Goal: Transaction & Acquisition: Download file/media

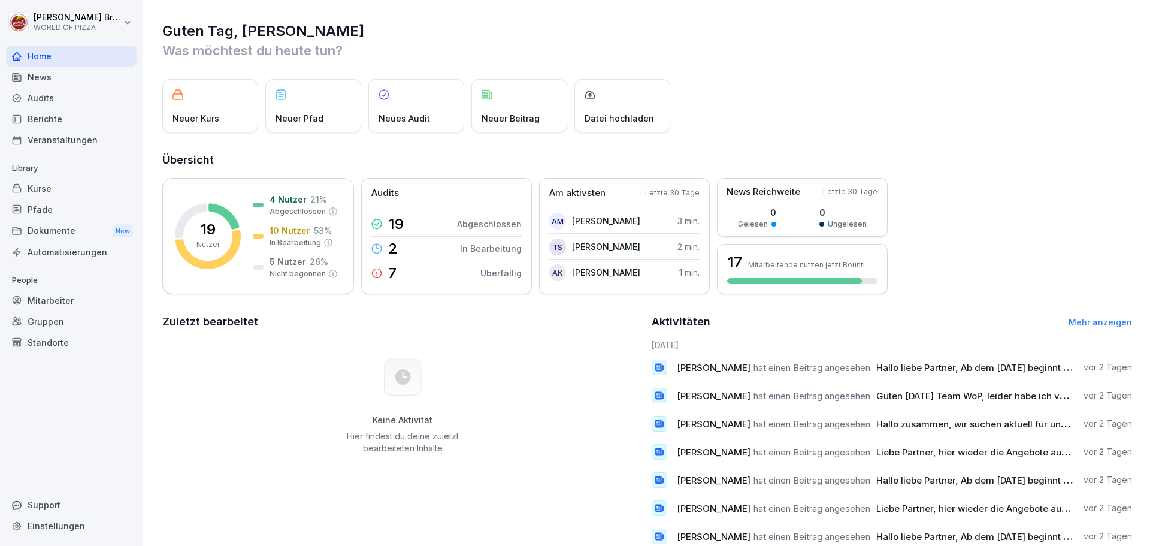
click at [97, 226] on div "Dokumente New" at bounding box center [71, 231] width 131 height 22
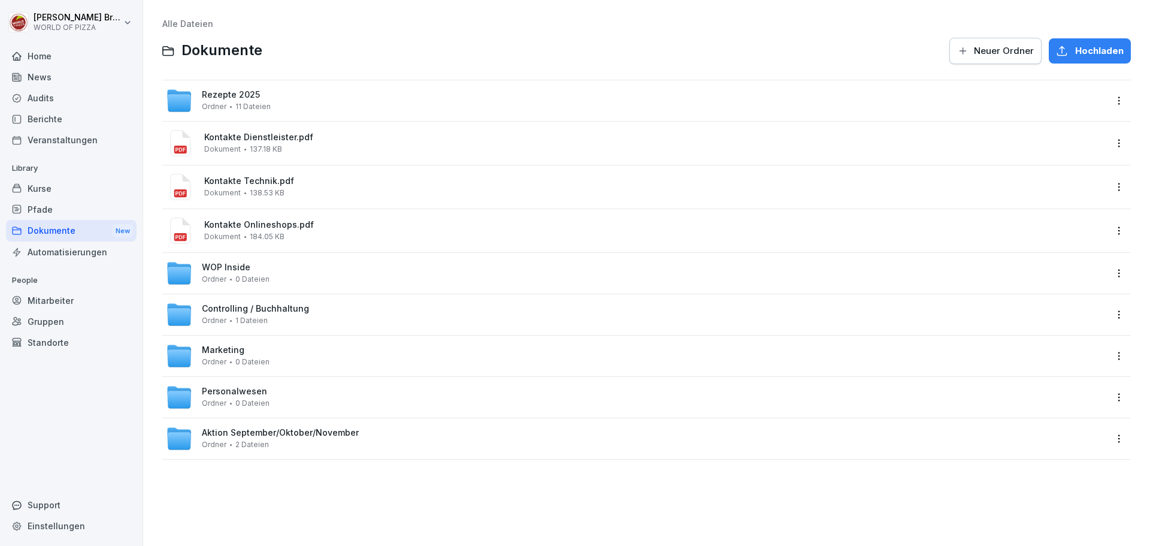
click at [262, 279] on span "0 Dateien" at bounding box center [252, 279] width 34 height 8
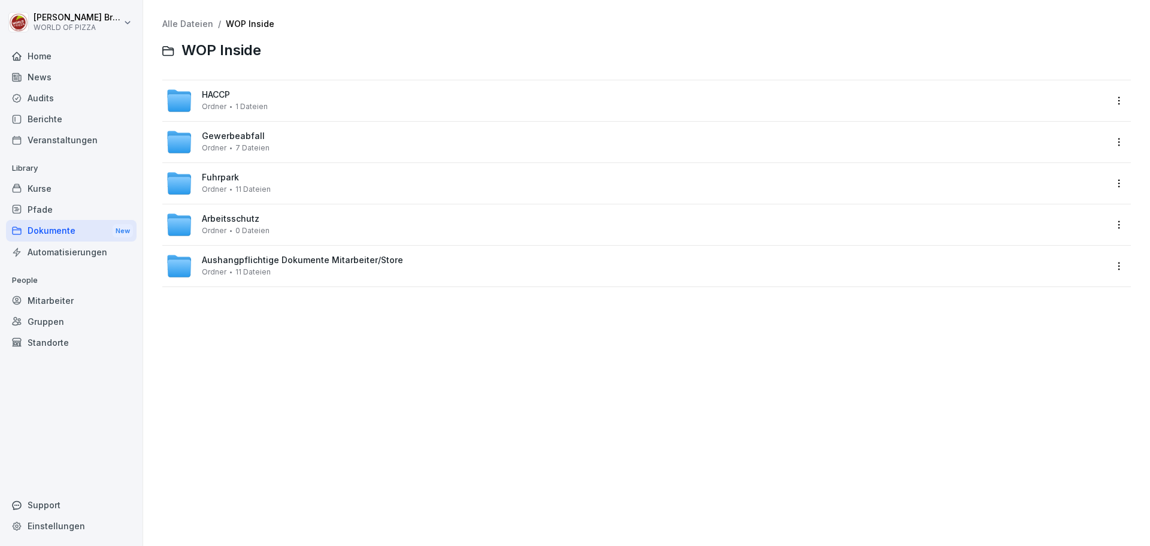
click at [256, 274] on span "11 Dateien" at bounding box center [252, 272] width 35 height 8
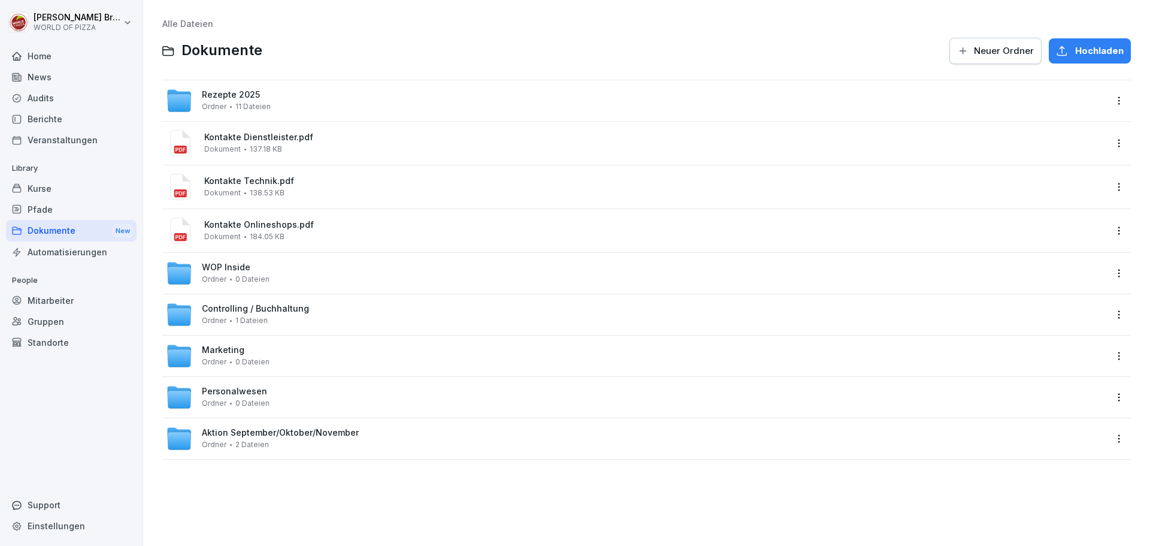
click at [247, 355] on div "Marketing Ordner 0 Dateien" at bounding box center [236, 355] width 68 height 21
click at [301, 443] on div "Aktion September/Oktober/November Ordner 2 Dateien" at bounding box center [280, 438] width 157 height 21
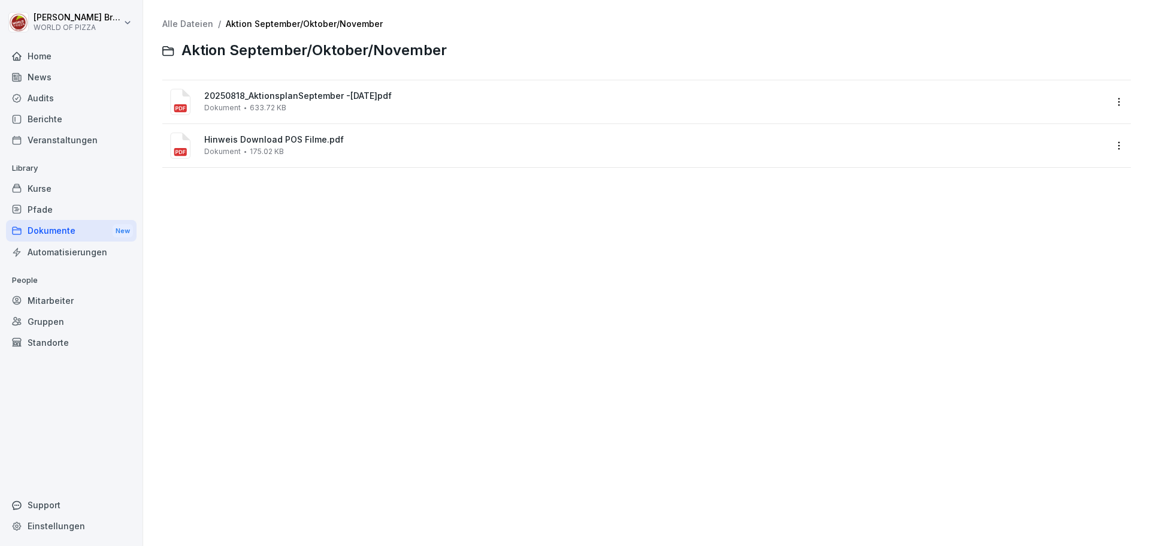
click at [279, 143] on span "Hinweis Download POS Filme.pdf" at bounding box center [655, 140] width 902 height 10
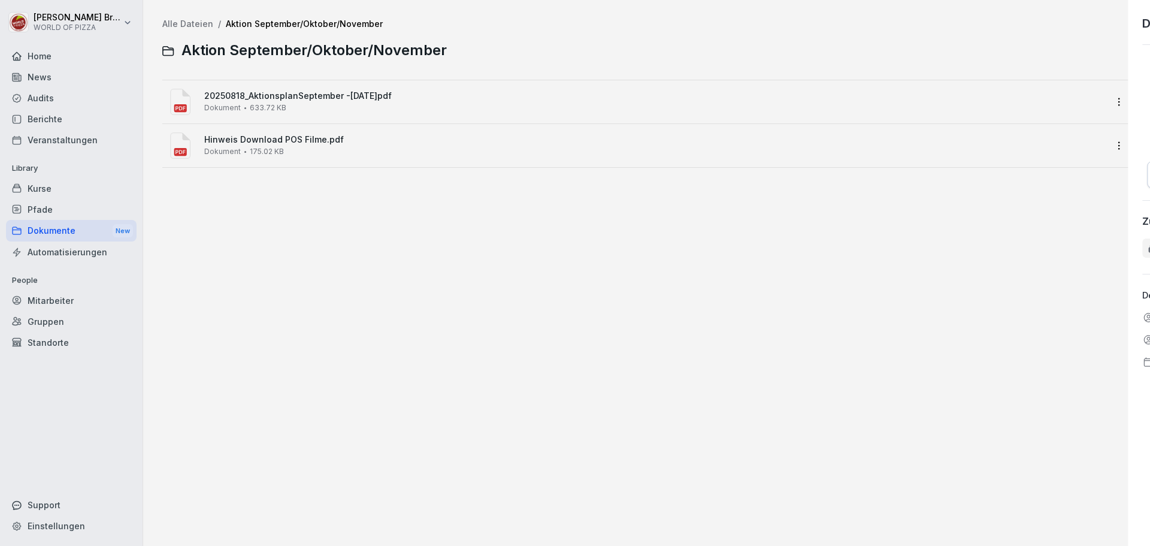
click at [279, 143] on div at bounding box center [575, 273] width 1150 height 546
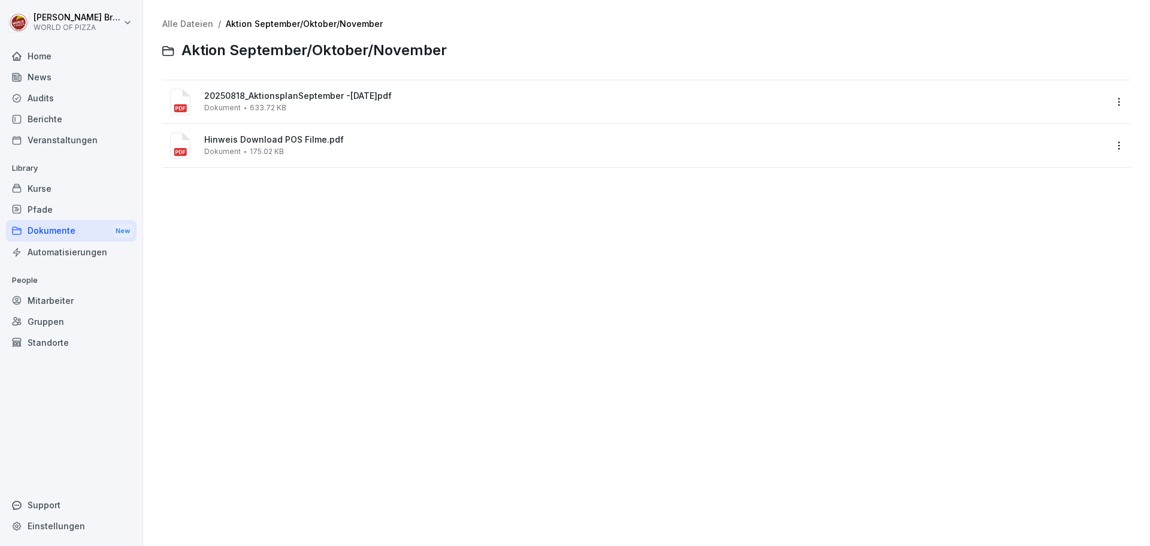
click at [274, 144] on span "Hinweis Download POS Filme.pdf" at bounding box center [655, 140] width 902 height 10
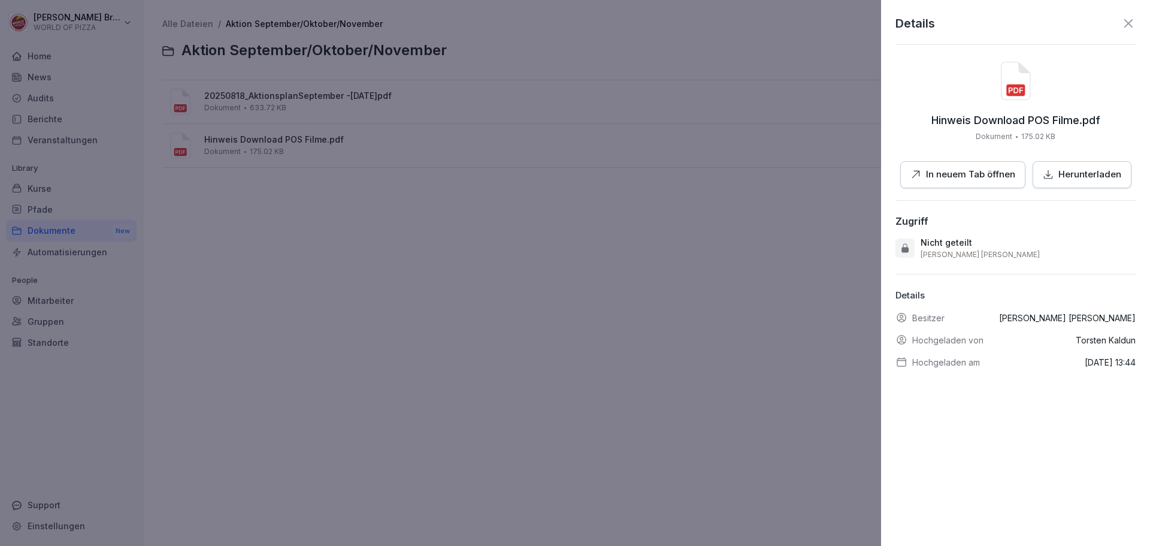
click at [1093, 181] on p "Herunterladen" at bounding box center [1089, 175] width 63 height 14
